Goal: Navigation & Orientation: Find specific page/section

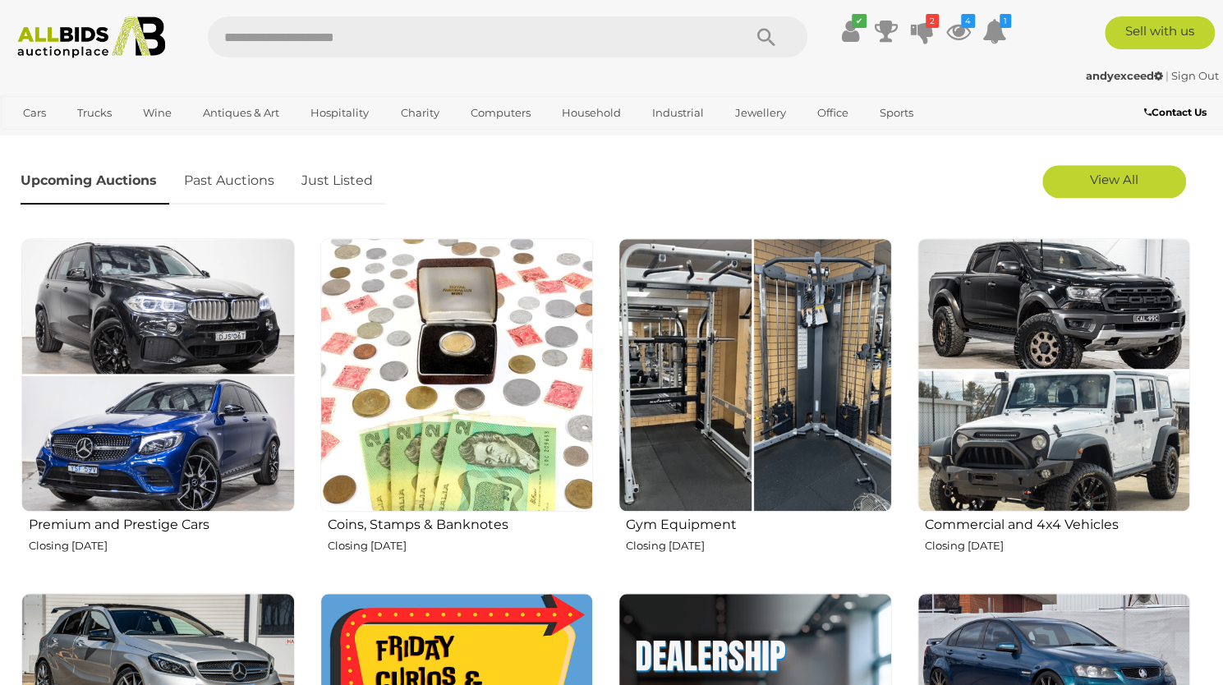
scroll to position [526, 0]
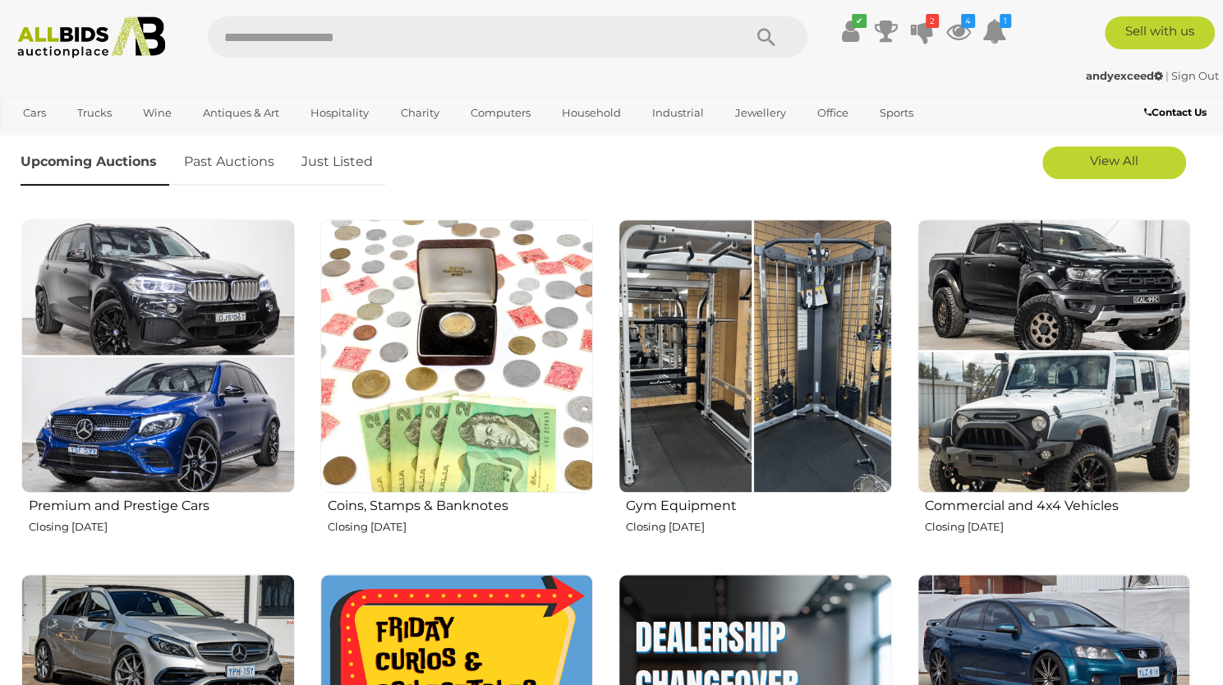
click at [339, 163] on link "Just Listed" at bounding box center [337, 162] width 96 height 48
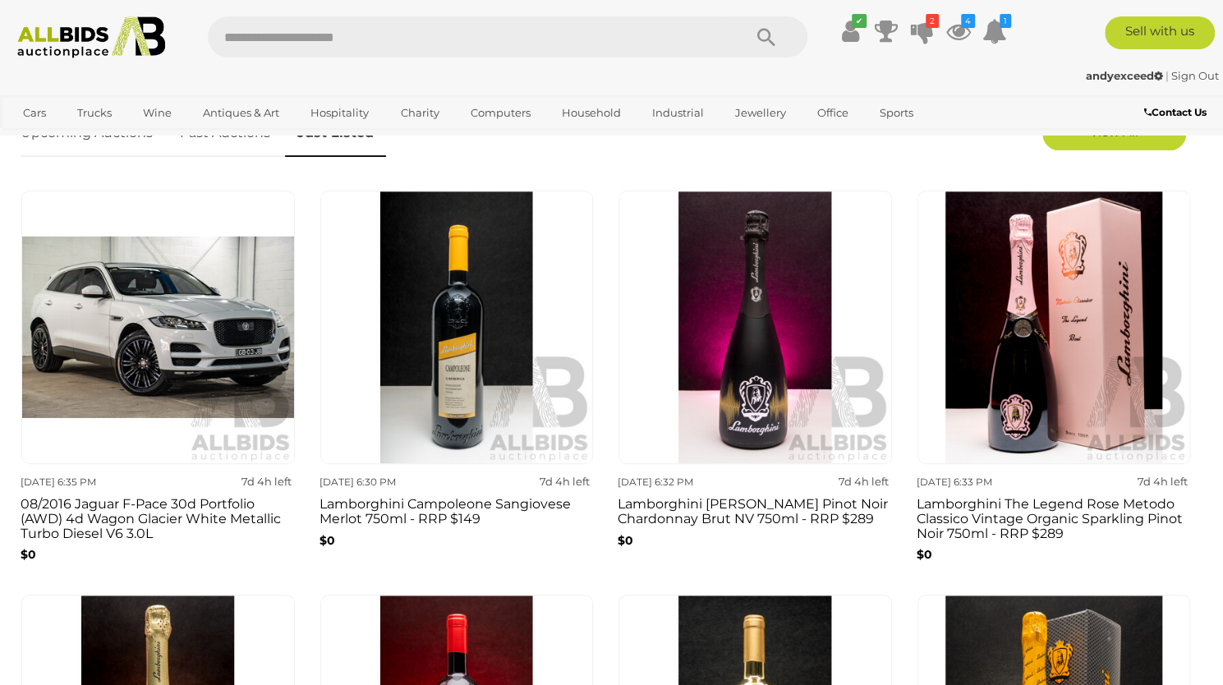
scroll to position [559, 0]
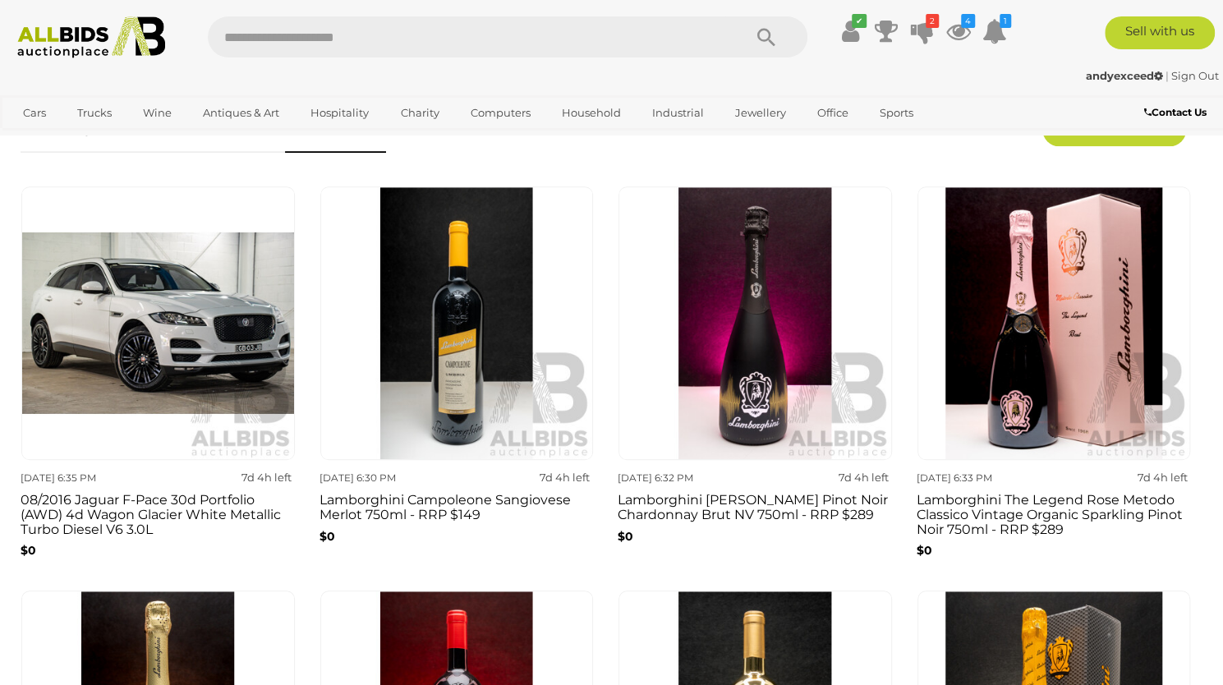
click at [166, 343] on img at bounding box center [158, 323] width 274 height 274
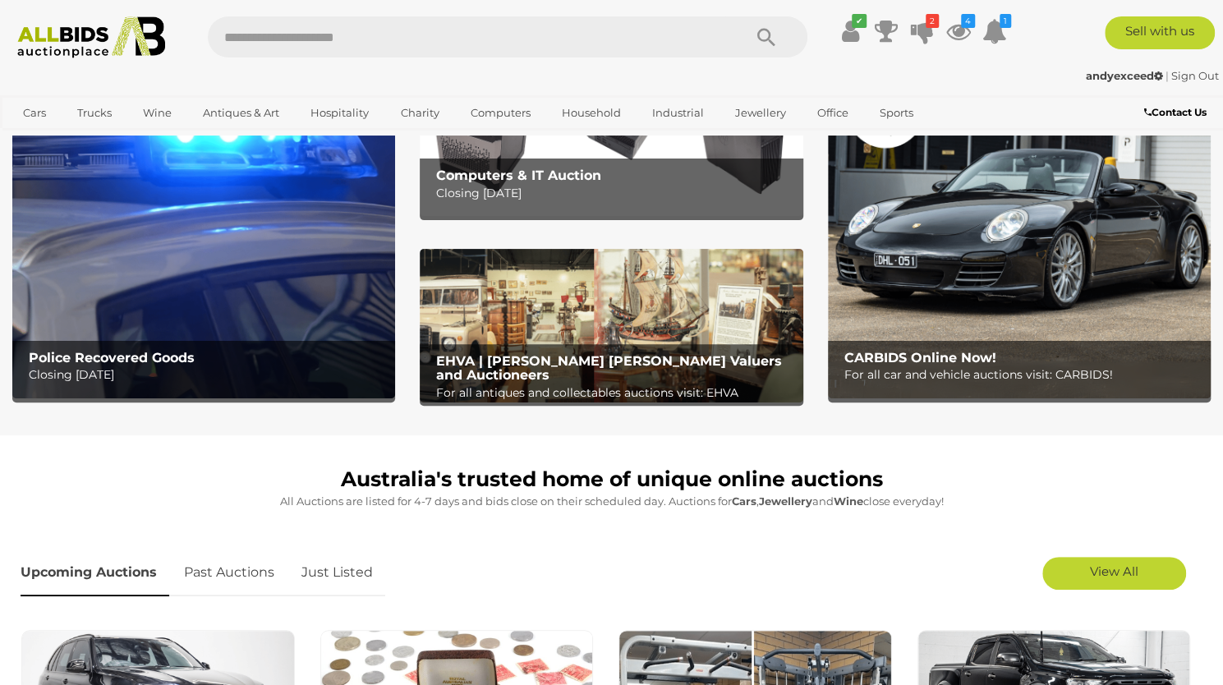
scroll to position [117, 0]
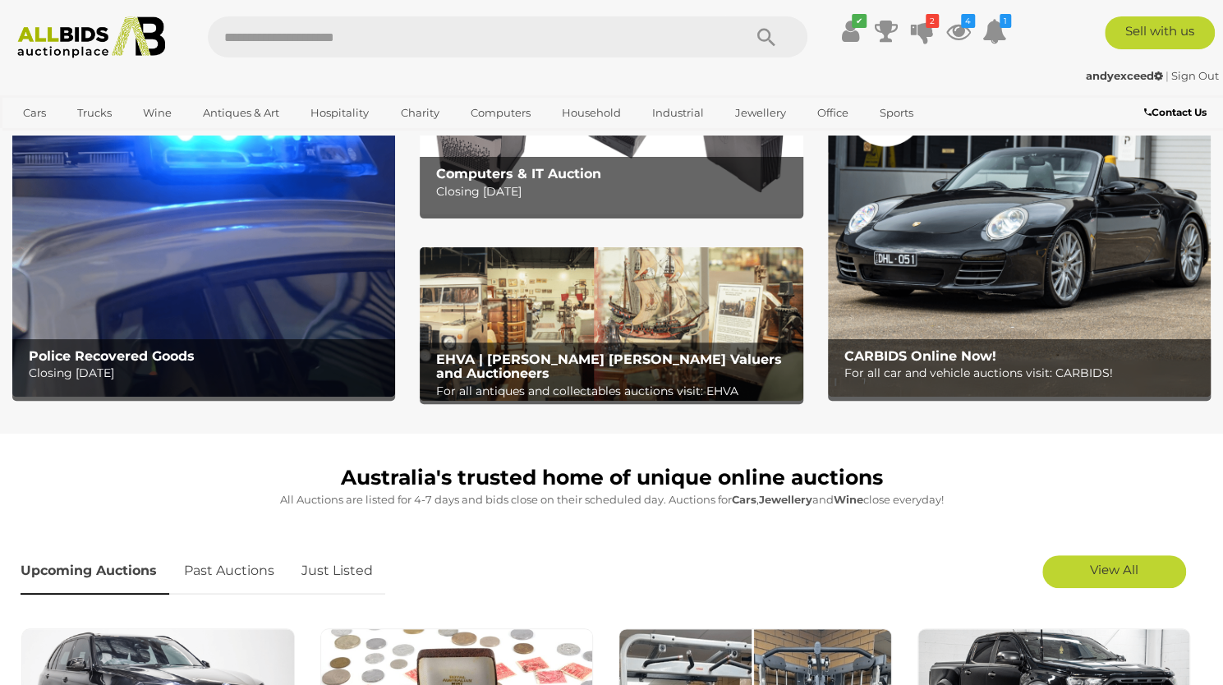
click at [335, 566] on link "Just Listed" at bounding box center [337, 571] width 96 height 48
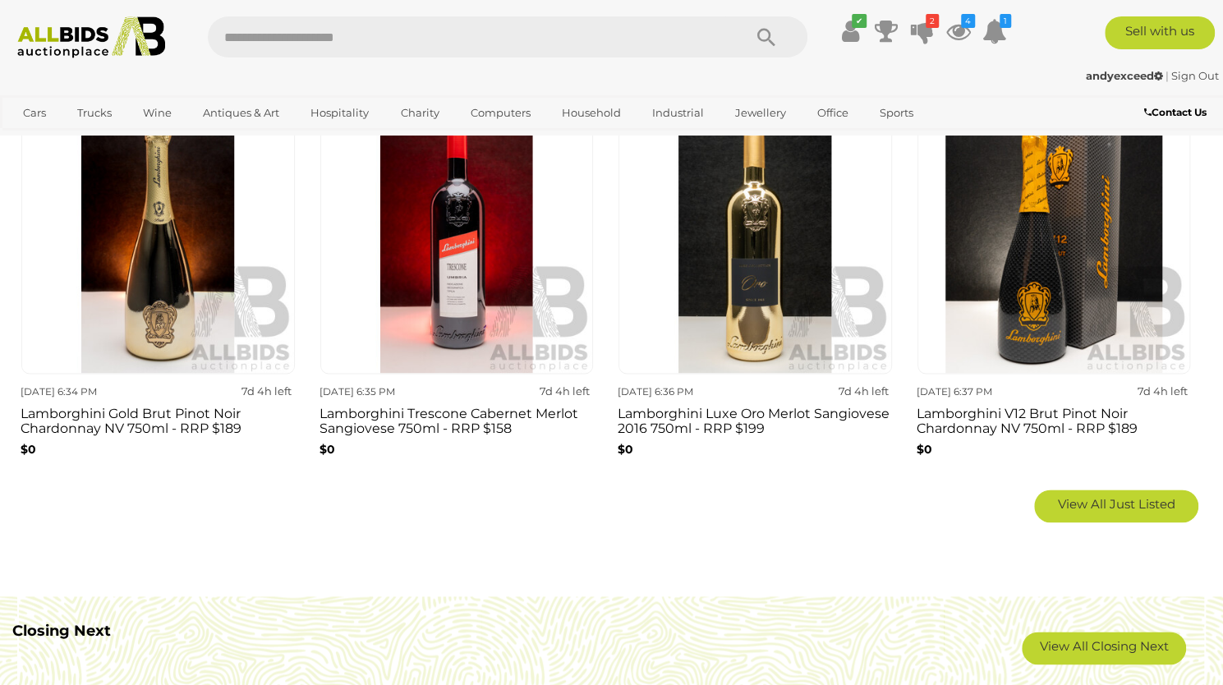
scroll to position [1051, 0]
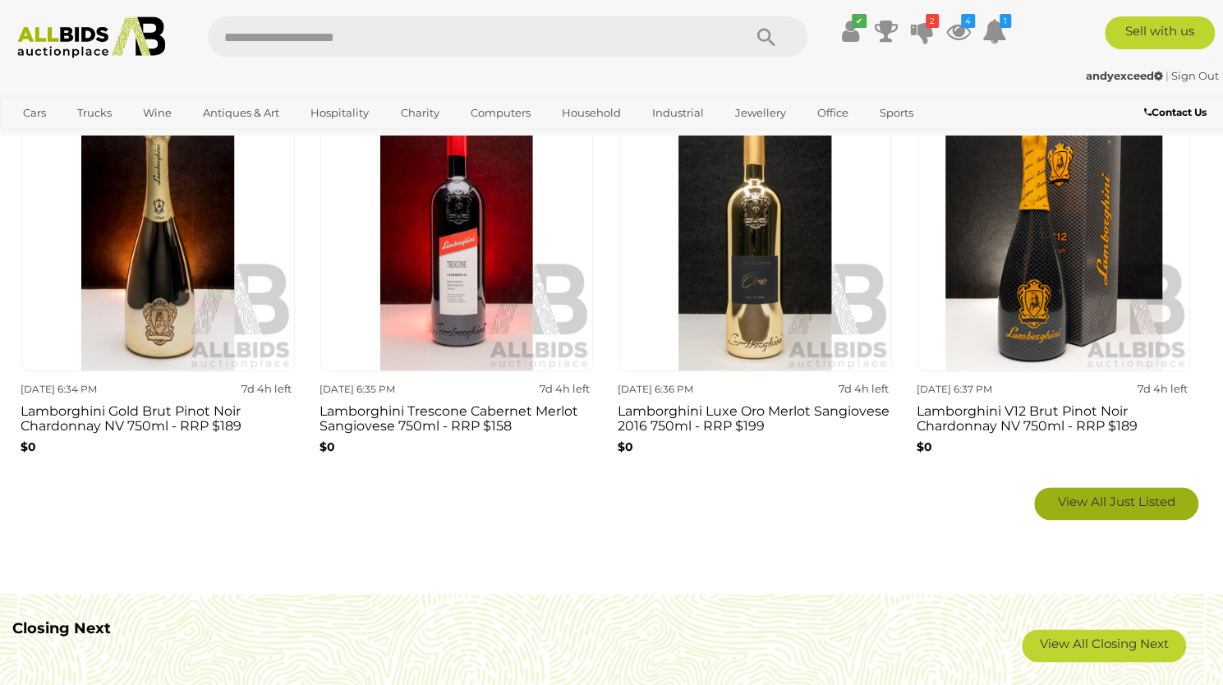
click at [1120, 506] on span "View All Just Listed" at bounding box center [1116, 502] width 117 height 16
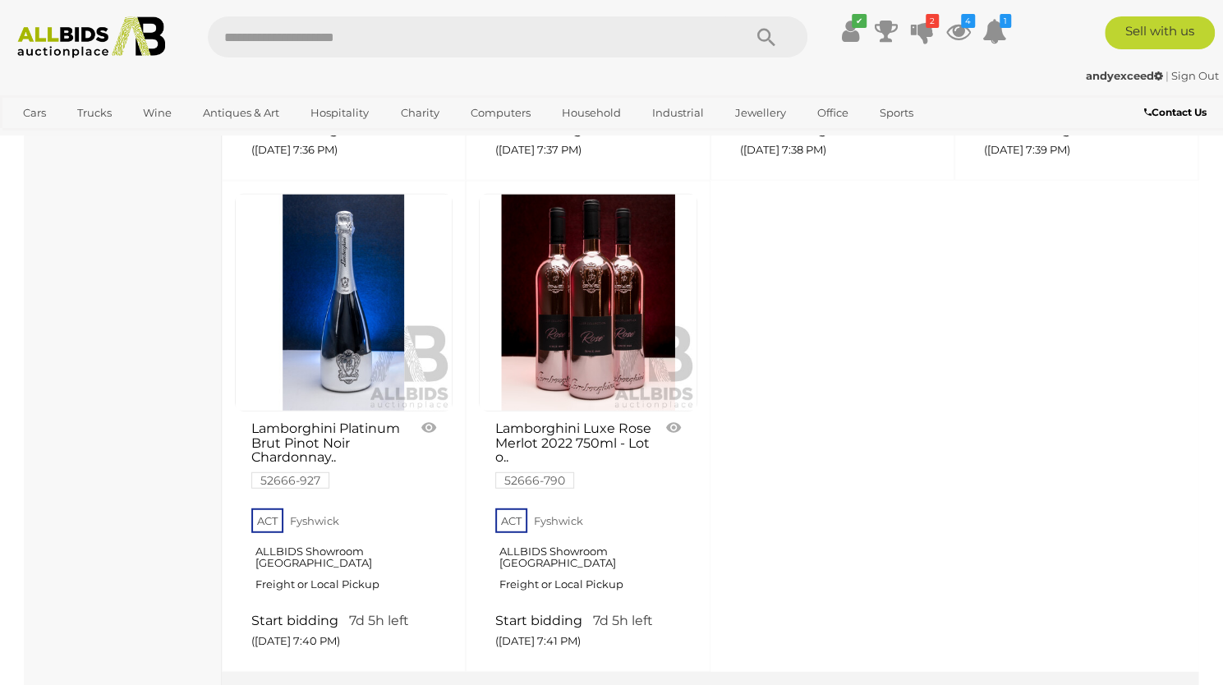
scroll to position [6078, 0]
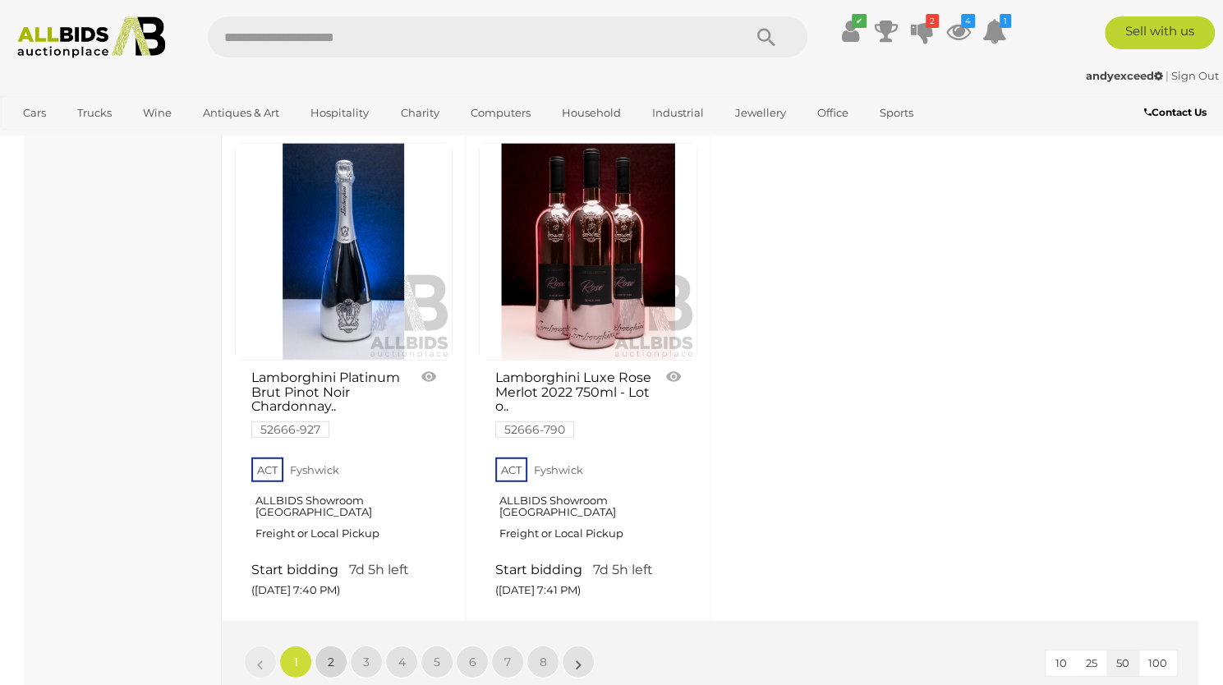
click at [330, 655] on span "2" at bounding box center [331, 662] width 7 height 15
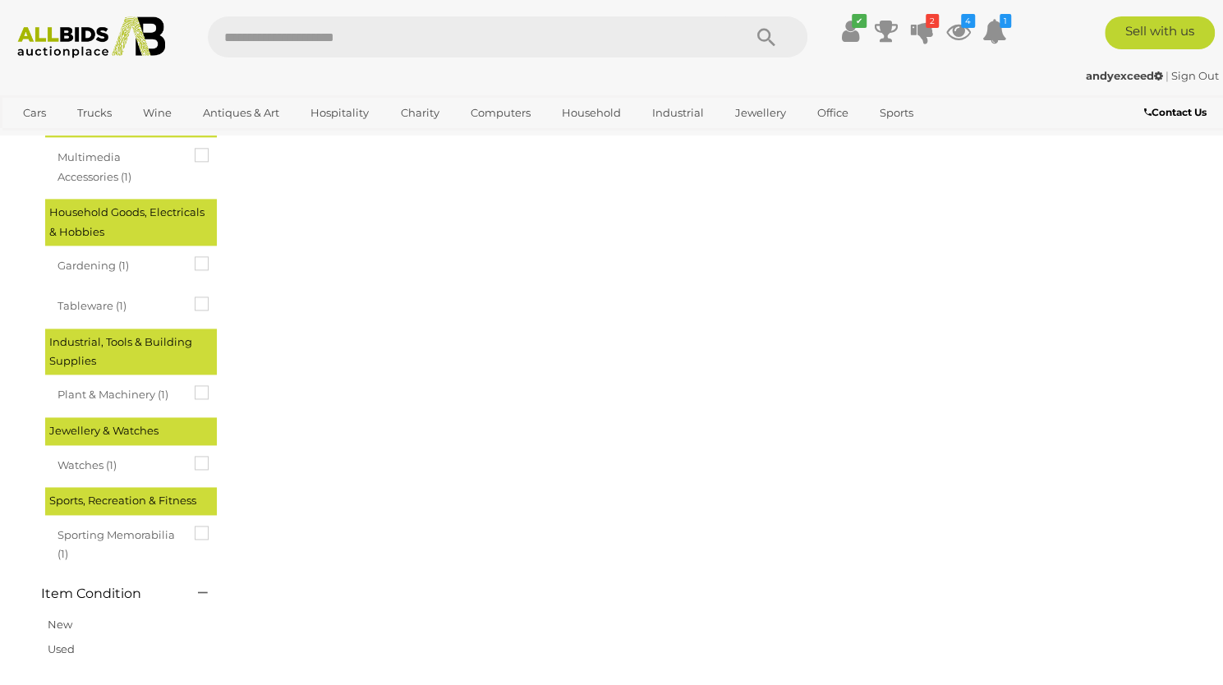
scroll to position [0, 0]
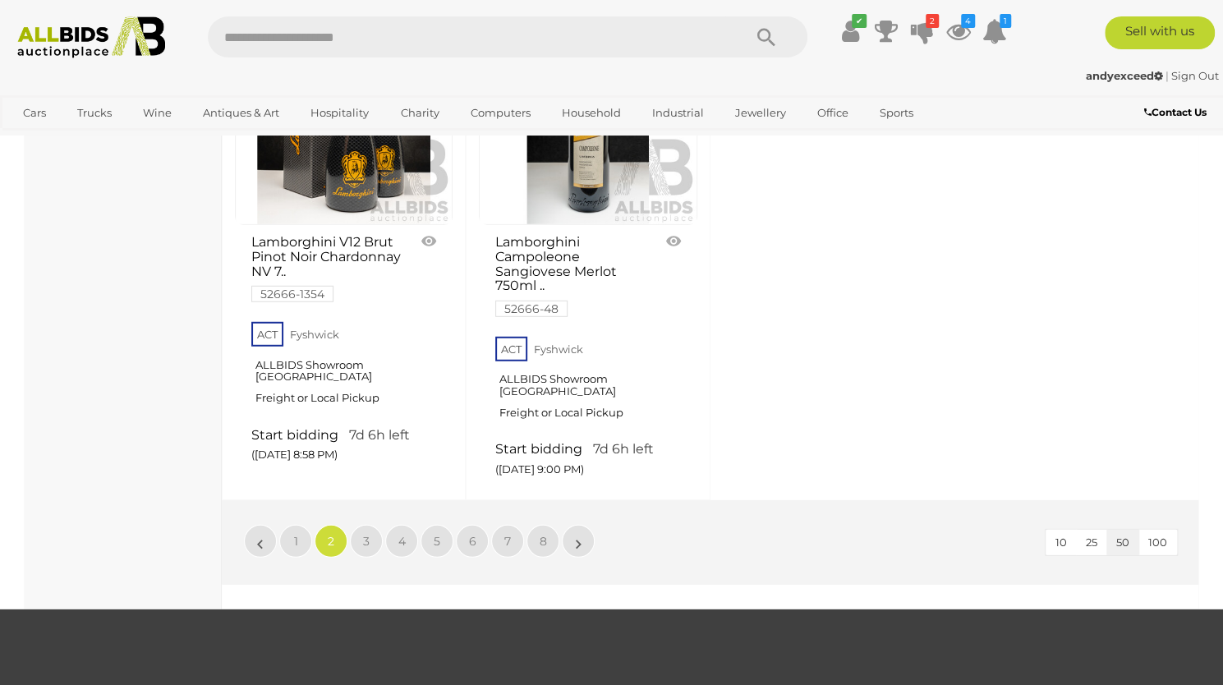
scroll to position [6210, 0]
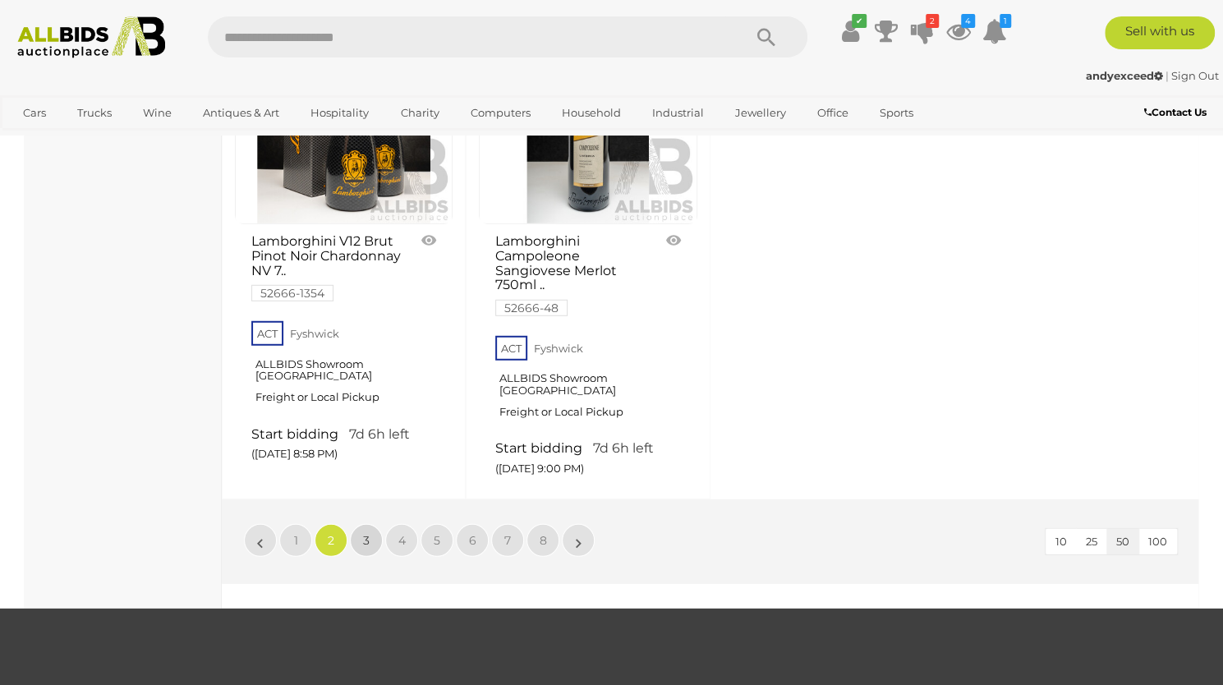
click at [364, 533] on span "3" at bounding box center [366, 540] width 7 height 15
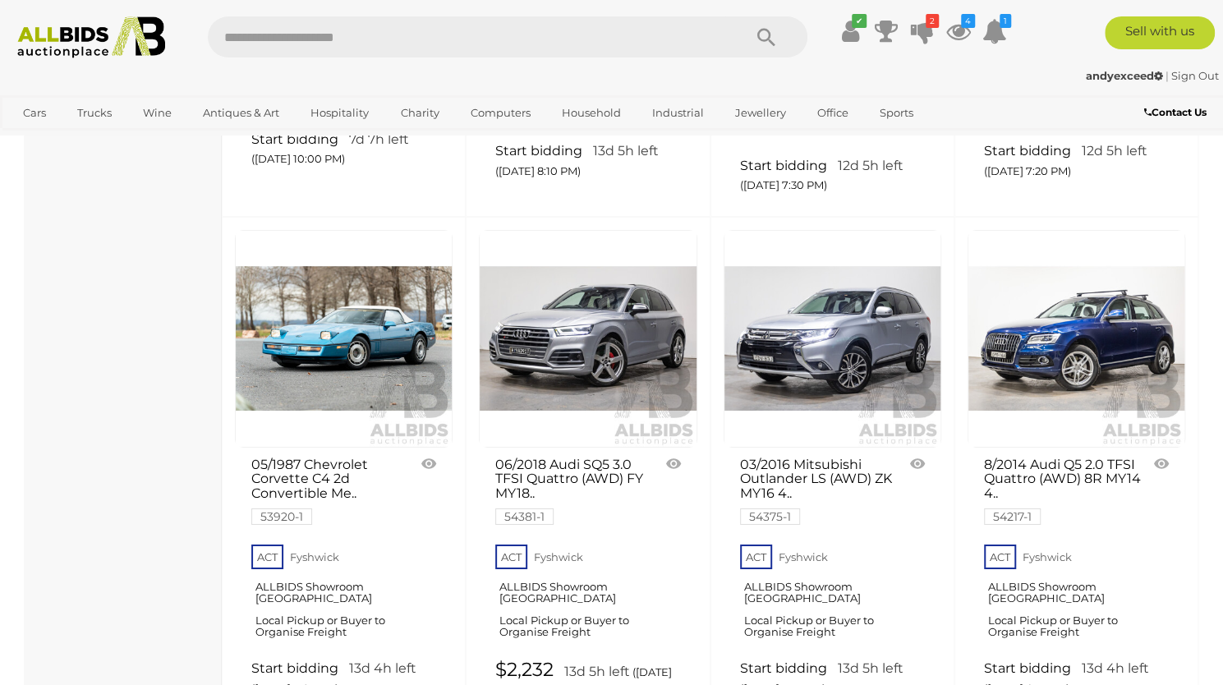
scroll to position [3023, 0]
